Goal: Information Seeking & Learning: Learn about a topic

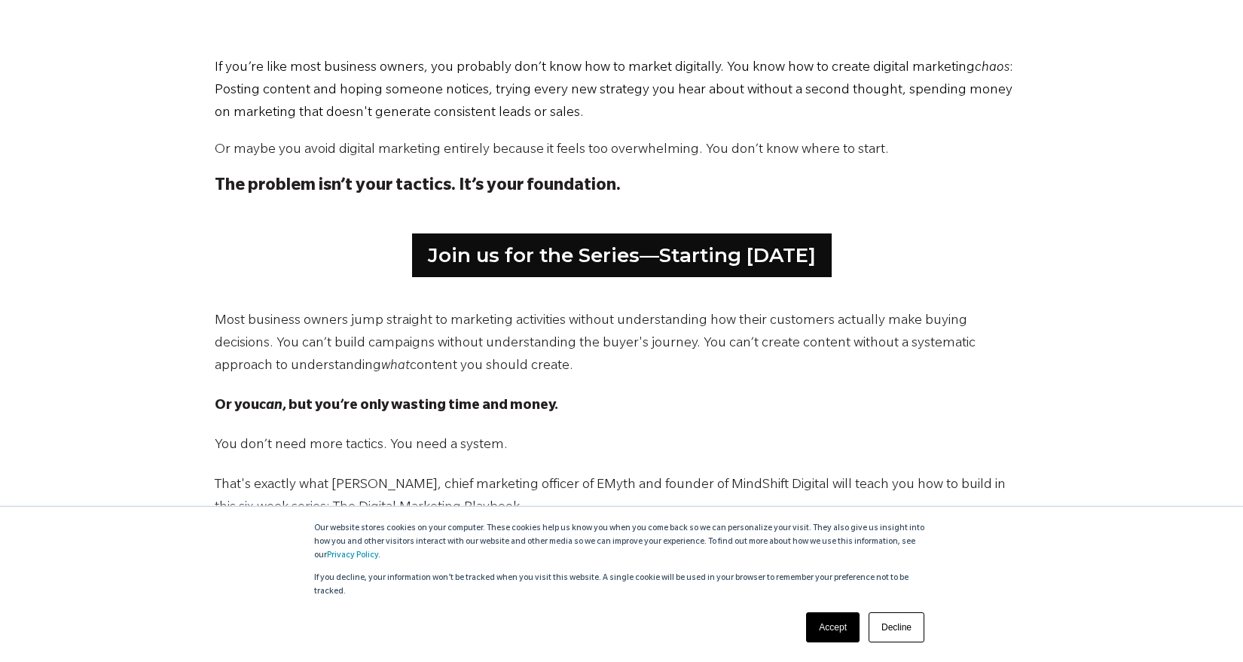
scroll to position [798, 0]
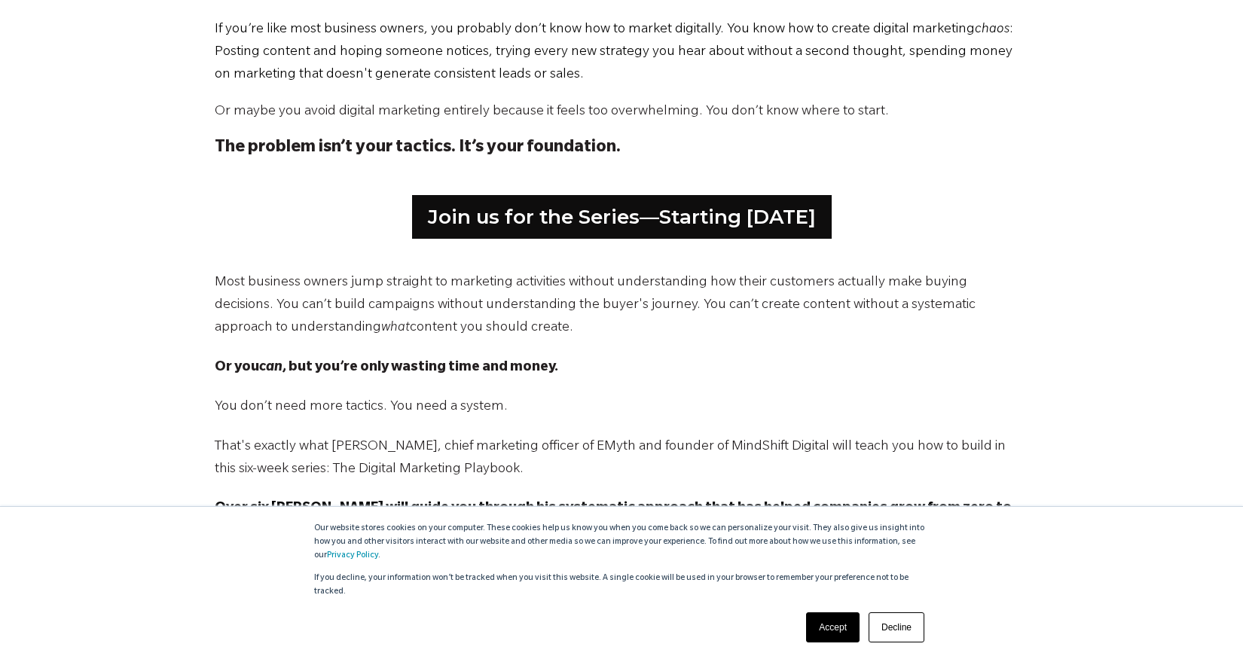
click at [823, 628] on link "Accept" at bounding box center [832, 628] width 53 height 30
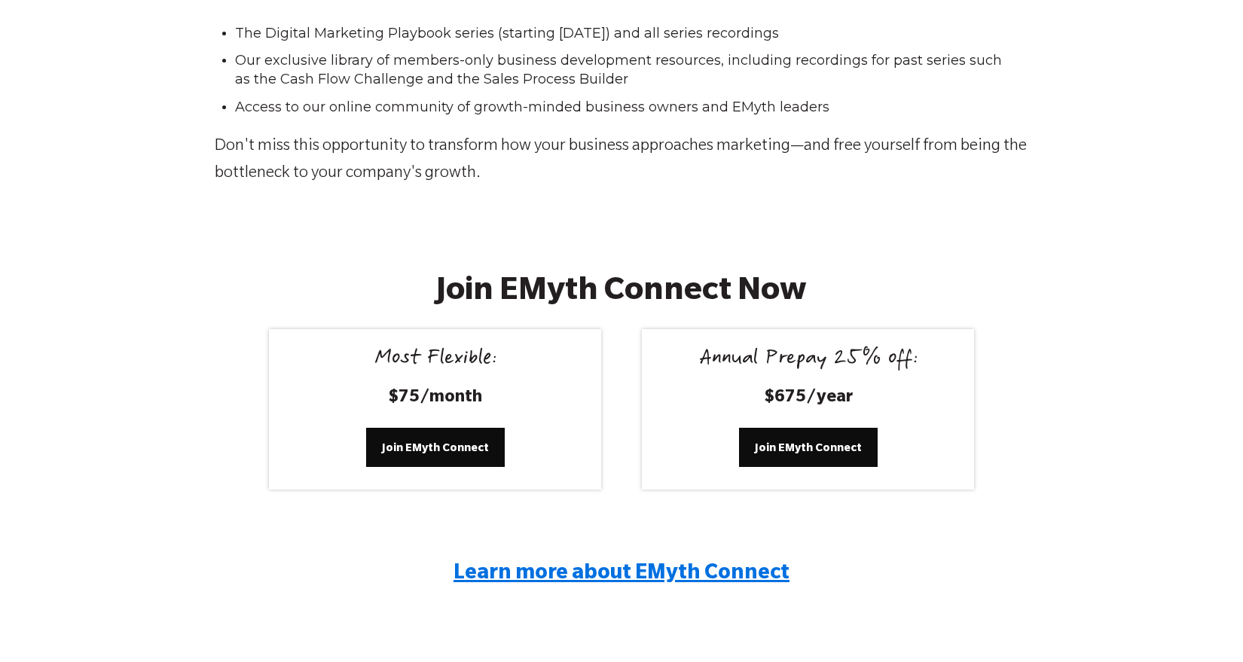
scroll to position [2636, 0]
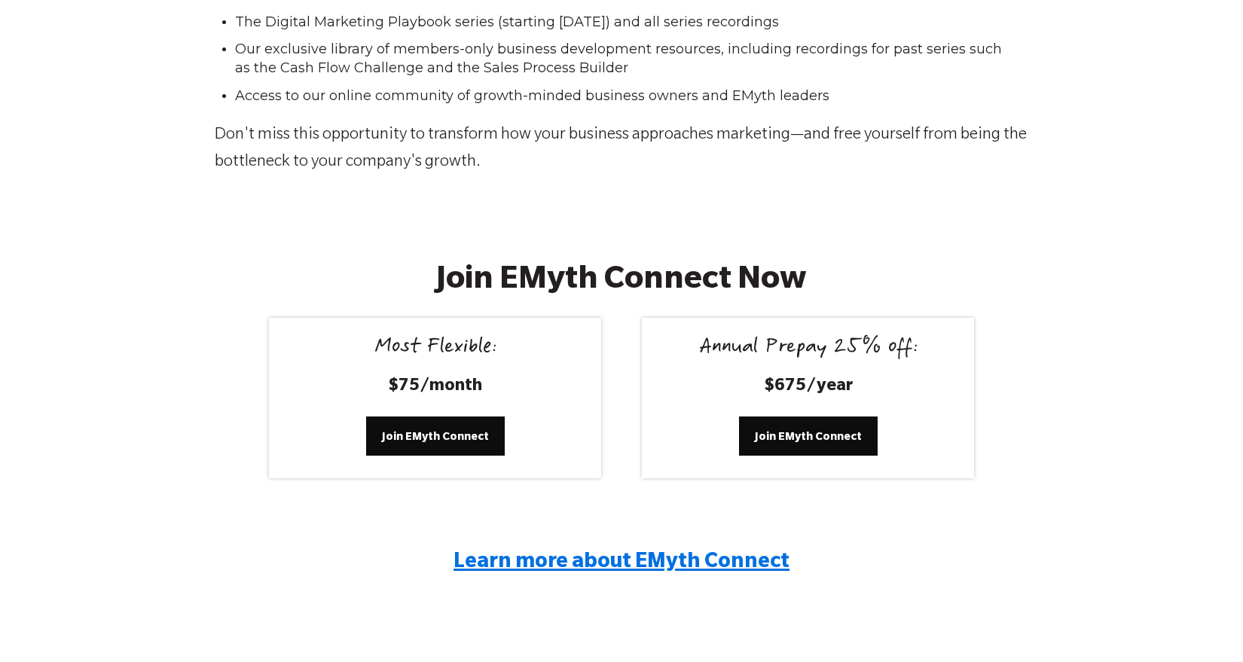
click at [601, 557] on span "Learn more about EMyth Connect" at bounding box center [622, 563] width 336 height 23
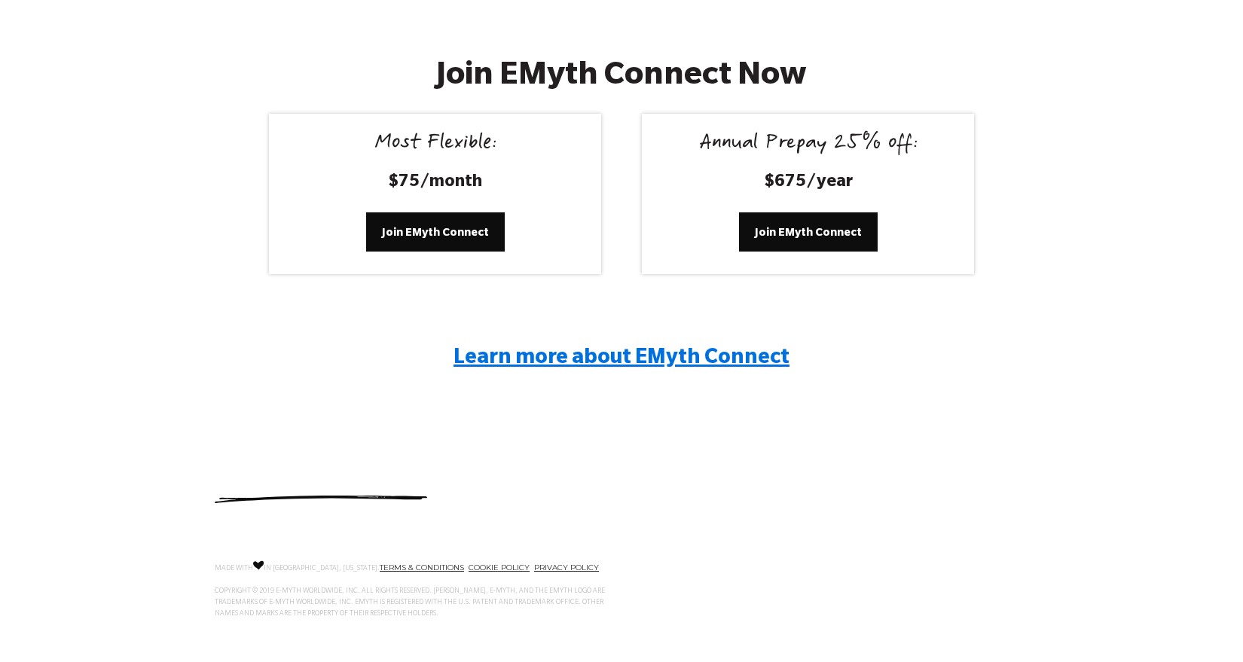
scroll to position [2851, 0]
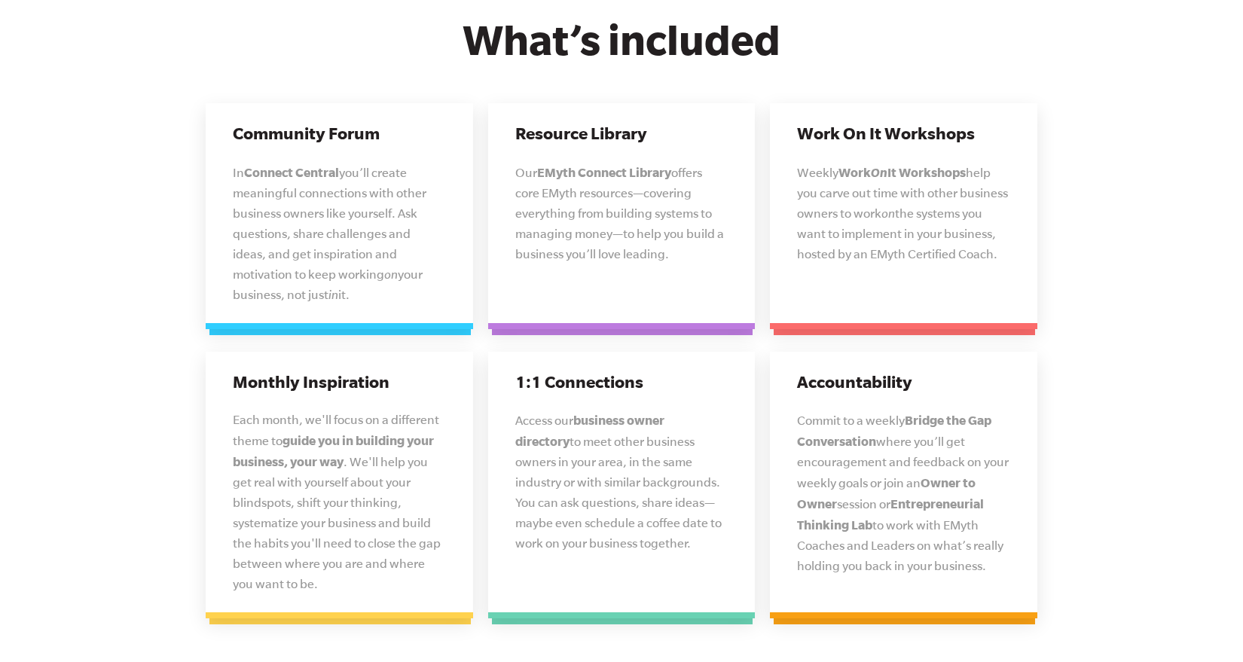
scroll to position [3755, 0]
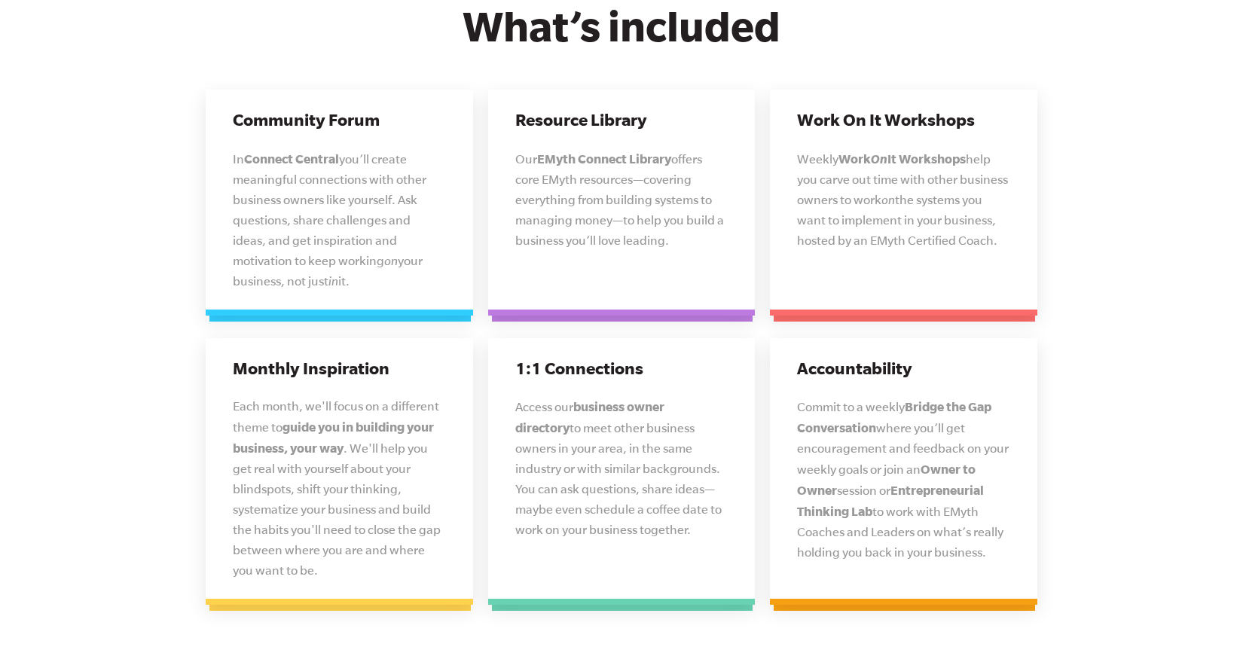
click at [903, 217] on span "the systems you want to implement in your business, hosted by an EMyth Certifie…" at bounding box center [897, 220] width 200 height 54
click at [591, 190] on p "Our EMyth Connect Library offers core EMyth resources—covering everything from …" at bounding box center [621, 199] width 213 height 102
click at [394, 442] on span ". We'll help you get real with yourself about your blindspots, shift your think…" at bounding box center [337, 510] width 208 height 136
click at [650, 421] on span "to meet other business owners in your area, in the same industry or with simila…" at bounding box center [618, 478] width 206 height 115
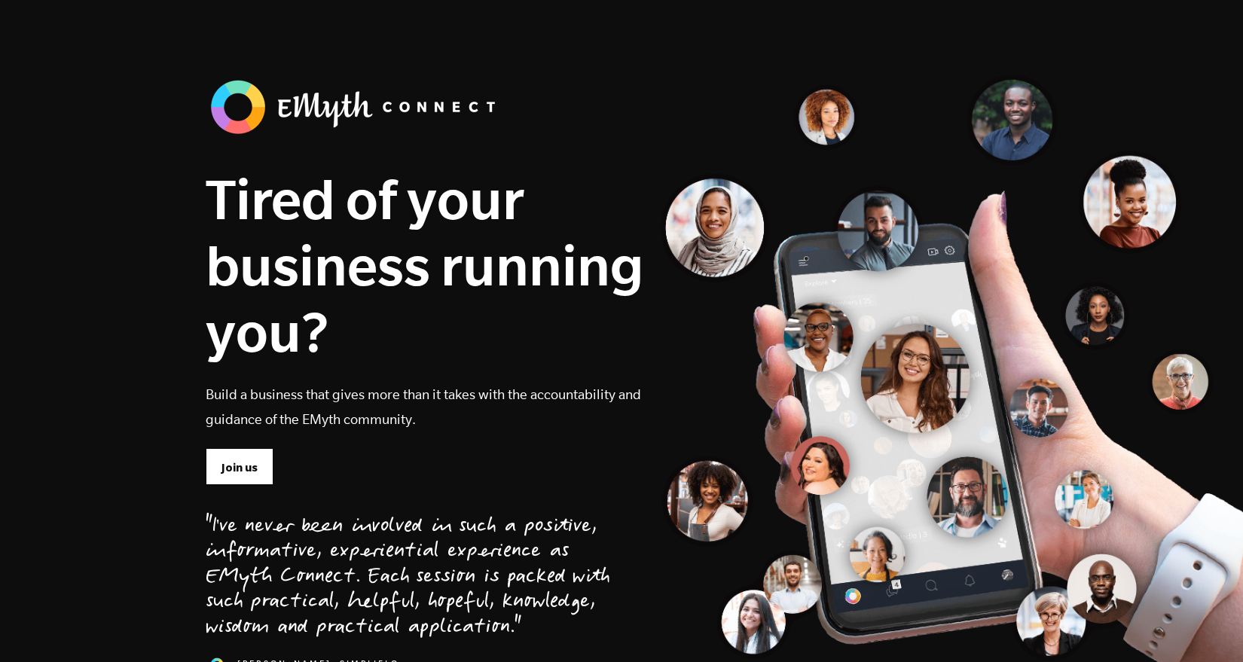
scroll to position [0, 0]
